Goal: Task Accomplishment & Management: Use online tool/utility

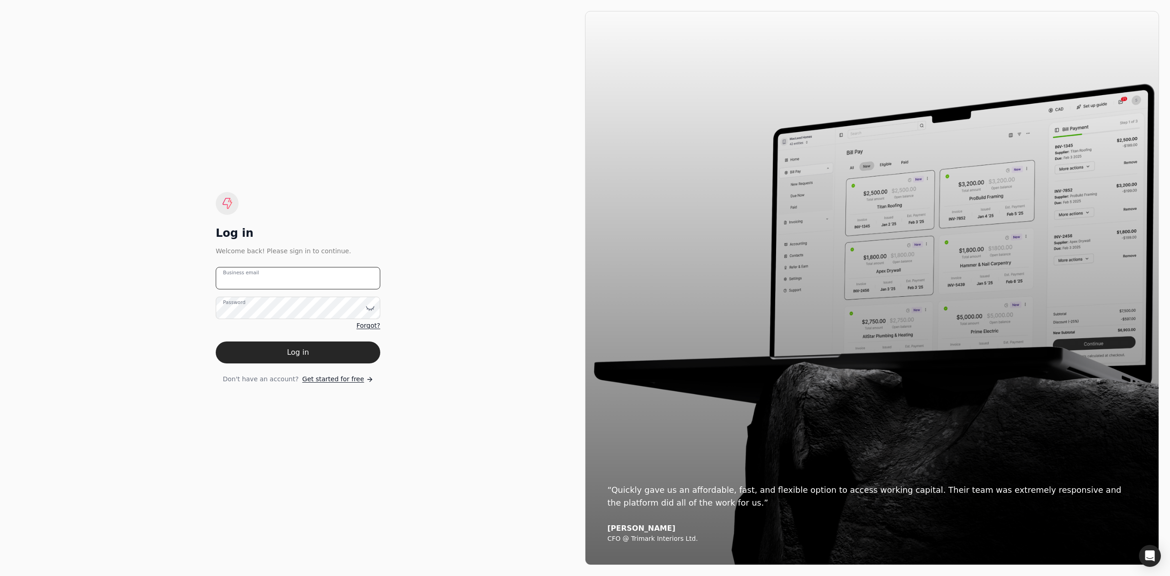
click at [278, 282] on email "Business email" at bounding box center [298, 278] width 165 height 22
type email "[EMAIL_ADDRESS][DOMAIN_NAME]"
click at [216, 341] on button "Log in" at bounding box center [298, 352] width 165 height 22
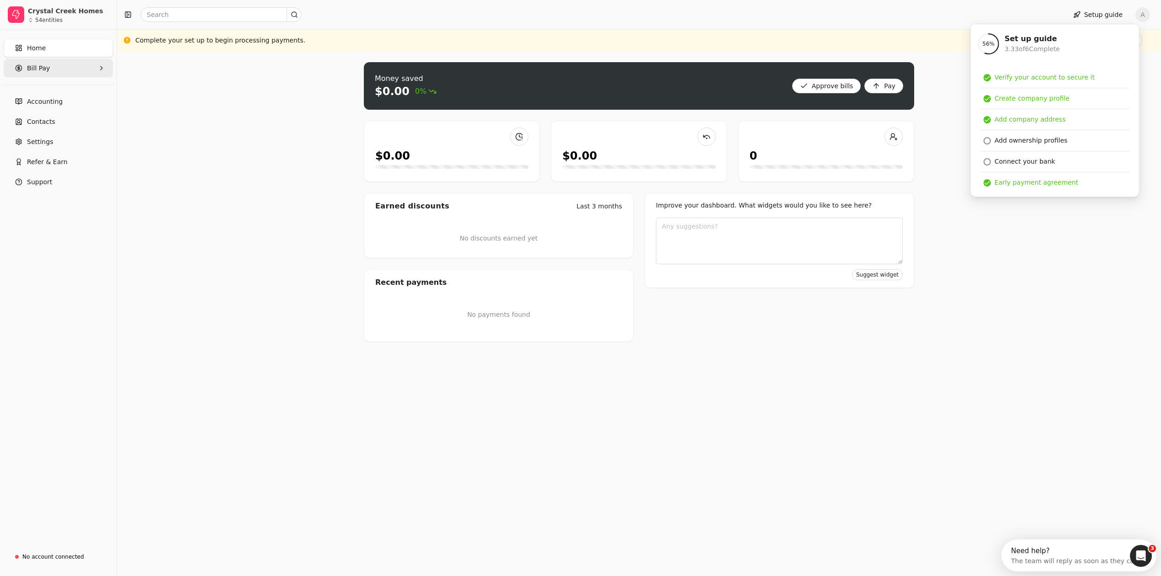
click at [50, 66] on Pay "Bill Pay" at bounding box center [58, 68] width 109 height 18
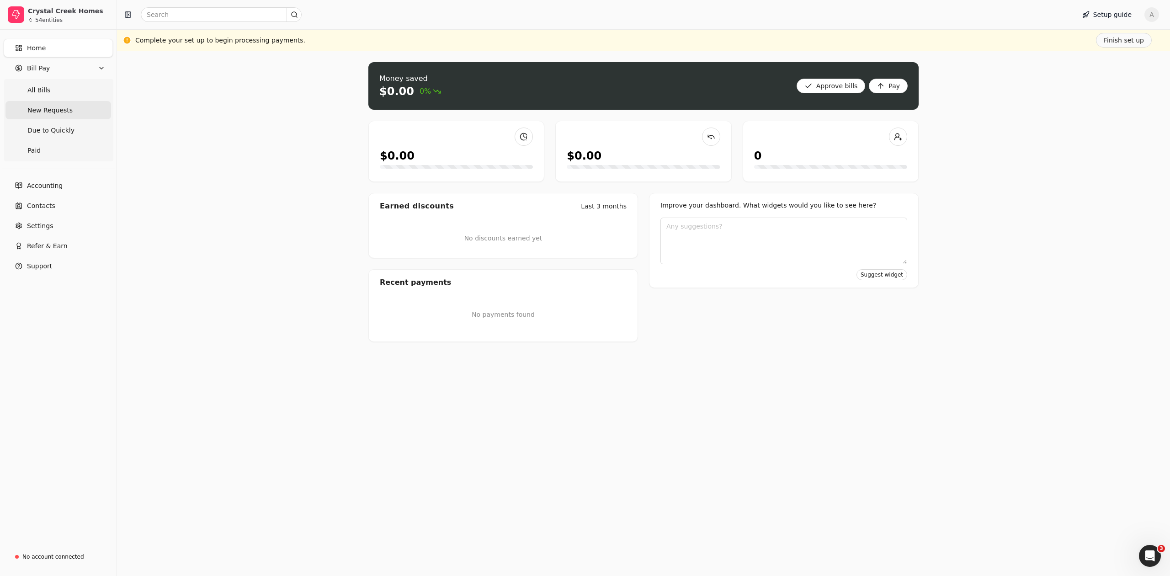
click at [50, 108] on span "New Requests" at bounding box center [49, 111] width 45 height 10
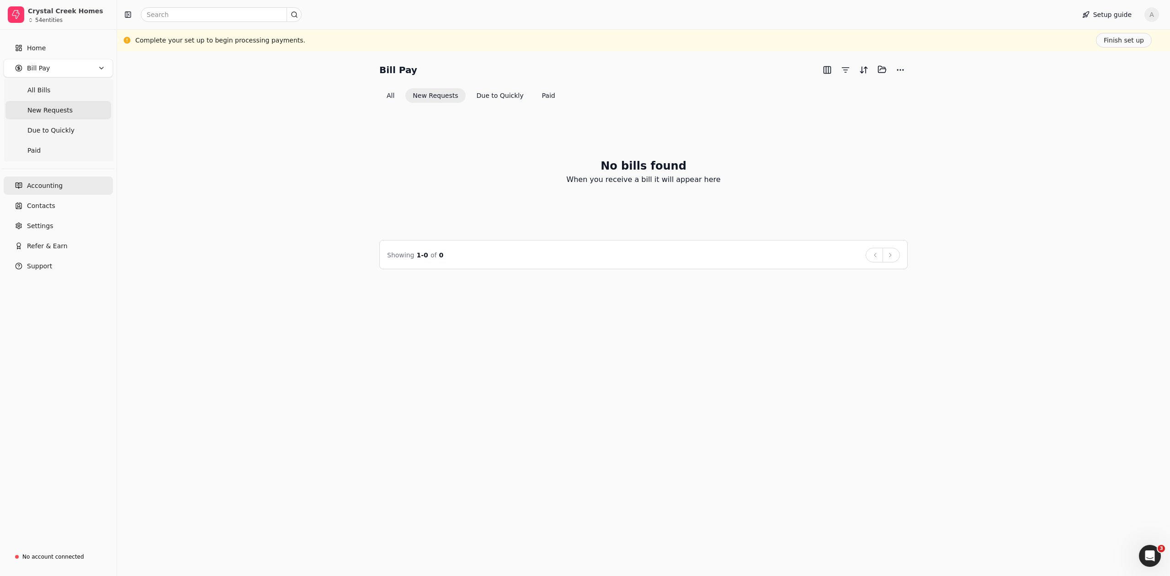
click at [50, 186] on span "Accounting" at bounding box center [45, 186] width 36 height 10
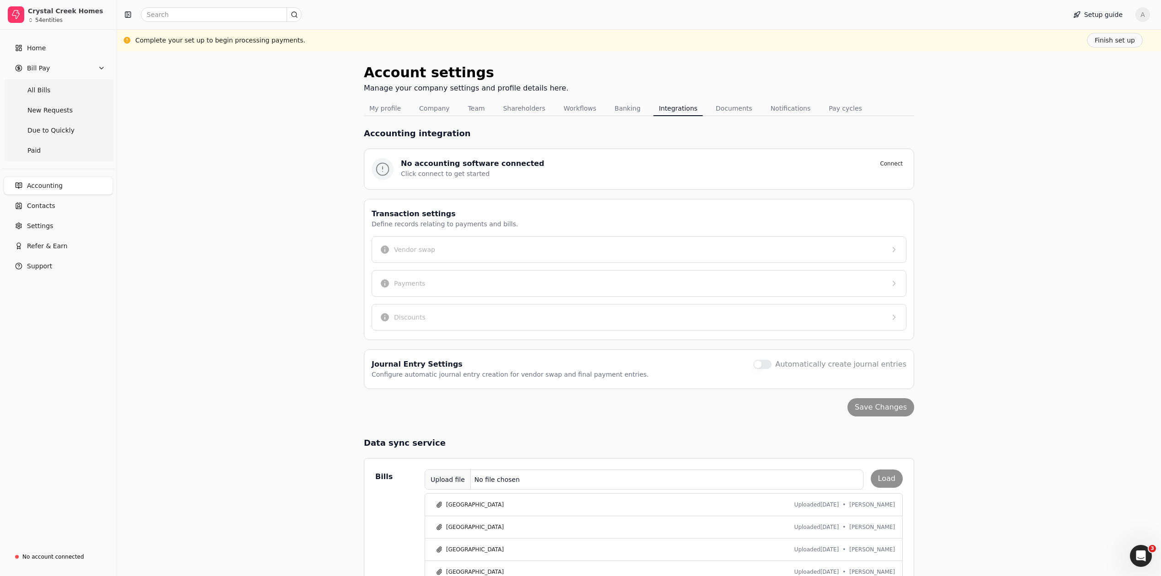
click at [453, 480] on div "Upload file" at bounding box center [448, 479] width 46 height 21
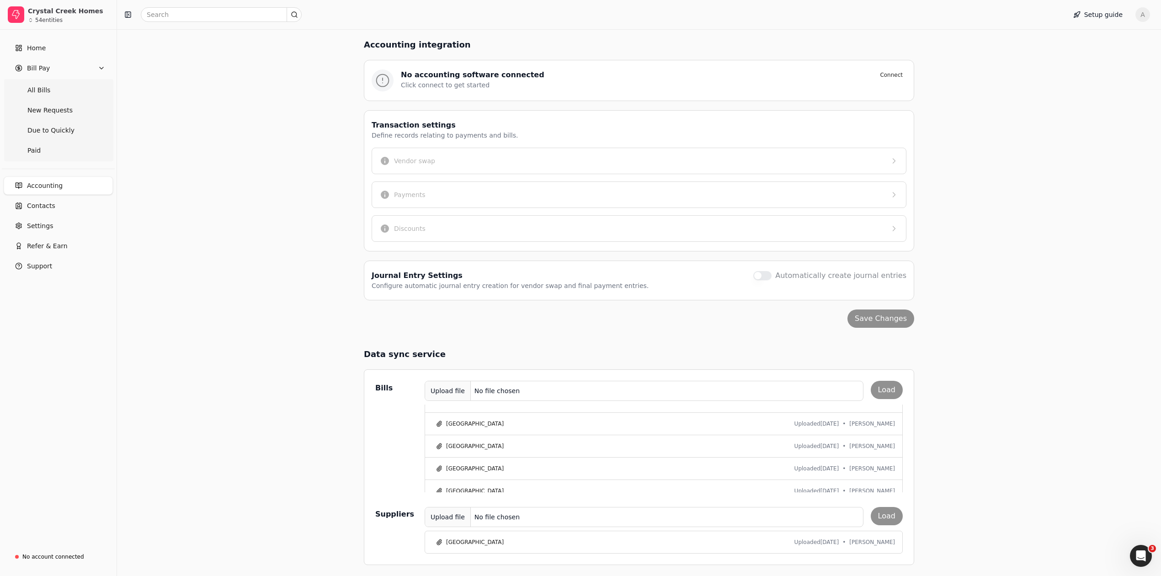
scroll to position [1266, 0]
click at [888, 387] on div "Upload file No file chosen Load" at bounding box center [664, 391] width 478 height 20
click at [890, 389] on div "Upload file No file chosen Load" at bounding box center [664, 391] width 478 height 20
click at [443, 390] on div "Upload file" at bounding box center [448, 391] width 46 height 21
click at [891, 381] on button "Load" at bounding box center [887, 390] width 32 height 18
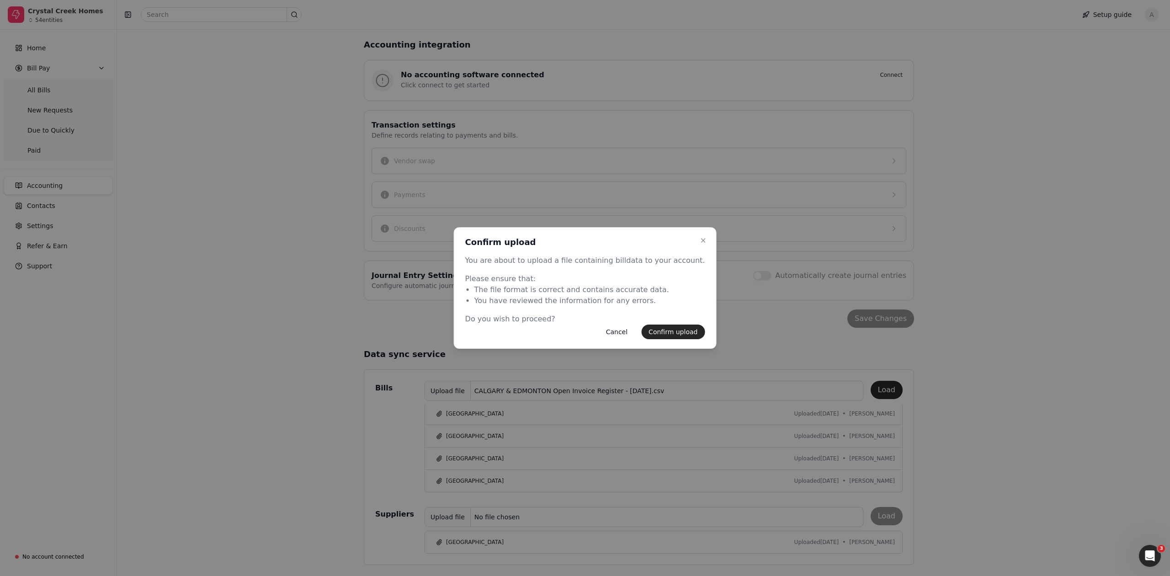
drag, startPoint x: 681, startPoint y: 331, endPoint x: 722, endPoint y: 337, distance: 42.0
click at [680, 331] on button "Confirm upload" at bounding box center [673, 332] width 64 height 15
